Goal: Navigation & Orientation: Find specific page/section

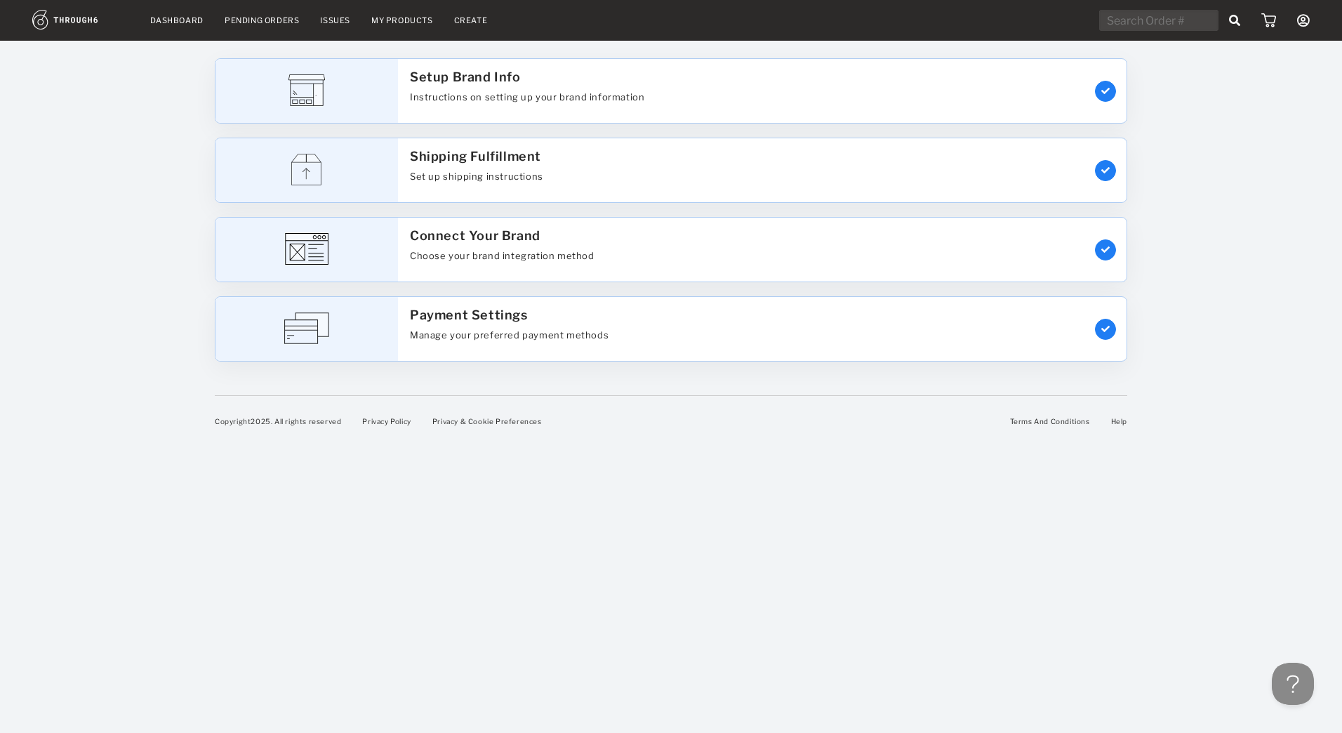
click at [412, 25] on link "My Products" at bounding box center [402, 20] width 62 height 10
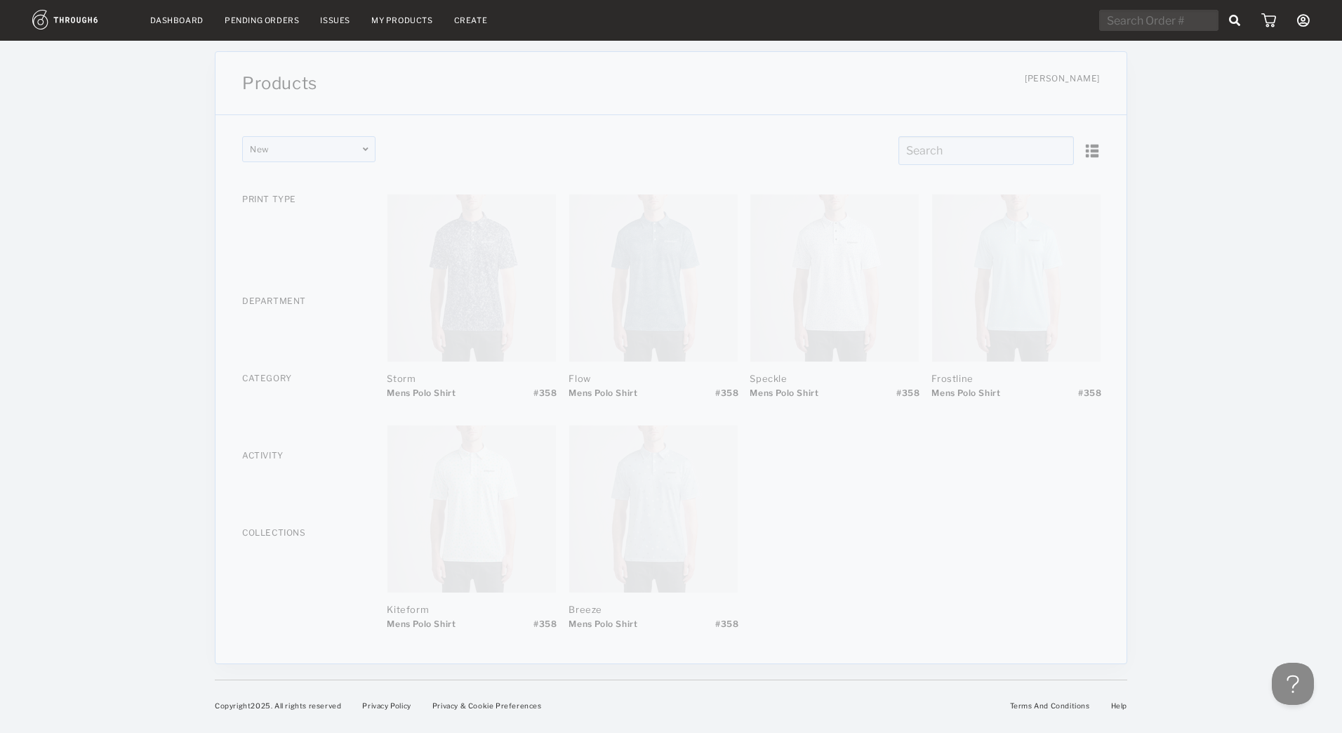
click at [74, 25] on img at bounding box center [80, 20] width 97 height 20
